Goal: Navigation & Orientation: Find specific page/section

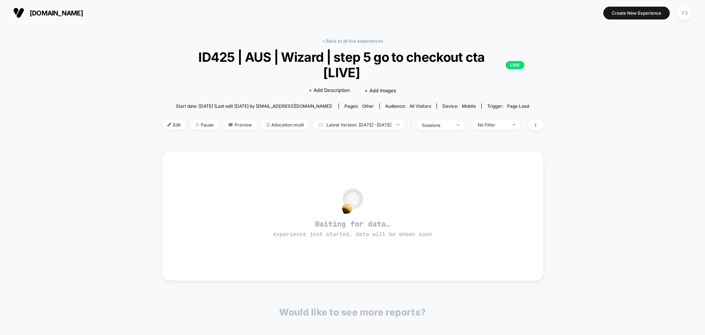
click at [607, 72] on div "< Back to all live experiences ID425 | AUS | Wizard | step 5 go to checkout cta…" at bounding box center [352, 229] width 705 height 406
click at [350, 43] on link "< Back to all live experiences" at bounding box center [352, 41] width 61 height 6
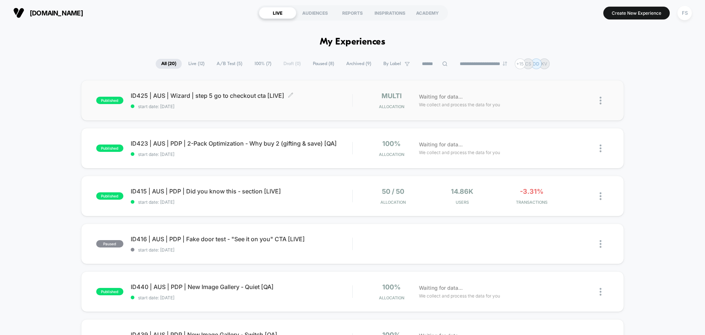
click at [216, 102] on div "ID425 | AUS | Wizard | step 5 go to checkout cta [LIVE] Click to edit experienc…" at bounding box center [241, 100] width 221 height 17
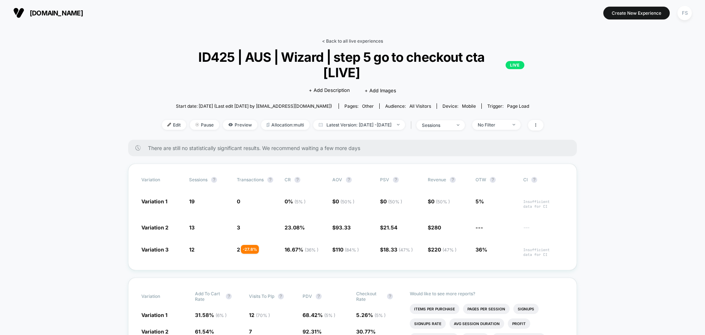
click at [344, 42] on link "< Back to all live experiences" at bounding box center [352, 41] width 61 height 6
